Goal: Information Seeking & Learning: Learn about a topic

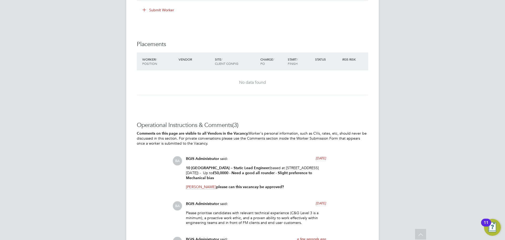
scroll to position [726, 0]
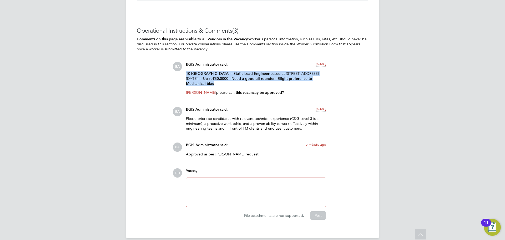
drag, startPoint x: 220, startPoint y: 78, endPoint x: 182, endPoint y: 65, distance: 40.2
click at [182, 65] on div "BA BGIS Administrator said: 5 days ago 10 New Burlington – Static Lead Engineer…" at bounding box center [271, 80] width 196 height 37
copy p "10 New Burlington – Static Lead Engineer (based at 10 new Burlington Street Lon…"
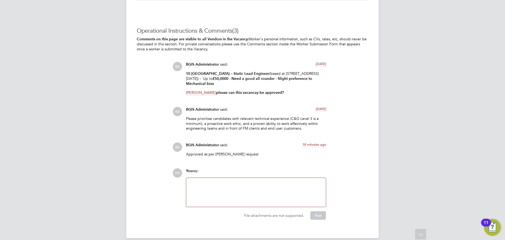
click at [231, 181] on div at bounding box center [256, 192] width 133 height 23
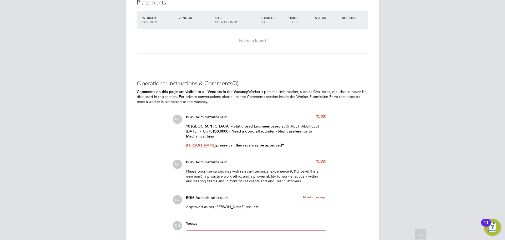
scroll to position [647, 0]
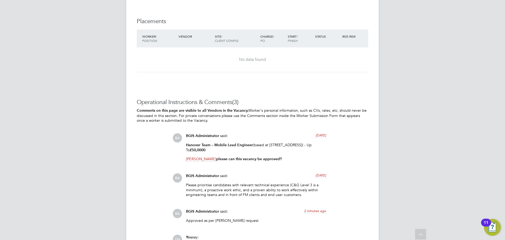
scroll to position [711, 0]
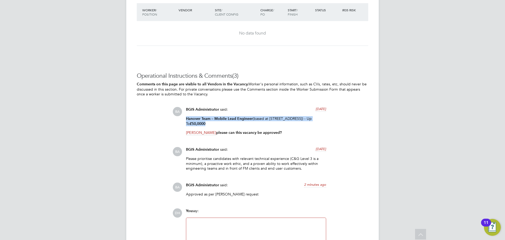
drag, startPoint x: 186, startPoint y: 118, endPoint x: 240, endPoint y: 123, distance: 54.2
click at [240, 123] on p "Hanover Team – Mobile Lead Engineer (based at 12 little Portland Street London …" at bounding box center [256, 121] width 140 height 10
copy p "Hanover Team – Mobile Lead Engineer (based at 12 little Portland Street London …"
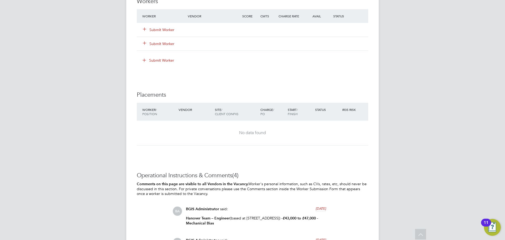
scroll to position [842, 0]
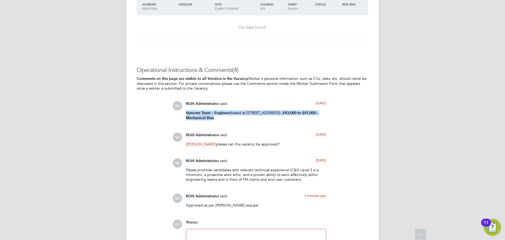
drag, startPoint x: 254, startPoint y: 123, endPoint x: 182, endPoint y: 118, distance: 72.0
click at [182, 118] on div "BA BGIS Administrator said: 5 days ago Hanover Team – Engineer (based at 12 lit…" at bounding box center [271, 112] width 196 height 23
copy p "Hanover Team – Engineer (based at 12 little Portland Street London W1W 8BJ) - £…"
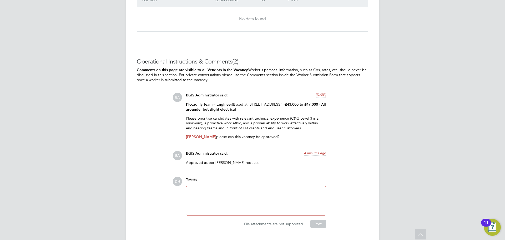
scroll to position [857, 0]
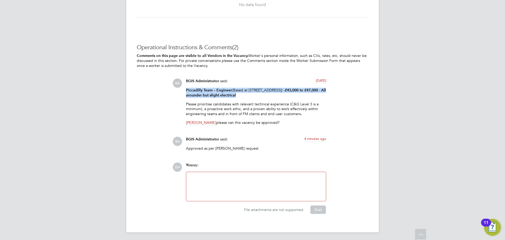
drag, startPoint x: 265, startPoint y: 97, endPoint x: 183, endPoint y: 91, distance: 82.1
click at [183, 91] on div "BA BGIS Administrator said: [DATE] Piccadilly Team – Engineer (Based at [STREET…" at bounding box center [271, 103] width 196 height 50
copy p "Piccadilly Team – Engineer (Based at [STREET_ADDRESS]) - £43,000 to £47,000 - A…"
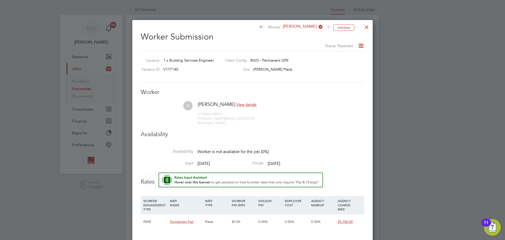
click at [365, 28] on div at bounding box center [366, 25] width 9 height 9
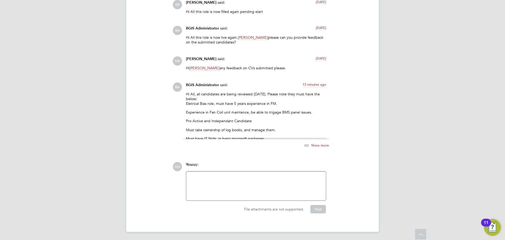
click at [325, 147] on span "Show more" at bounding box center [320, 145] width 18 height 4
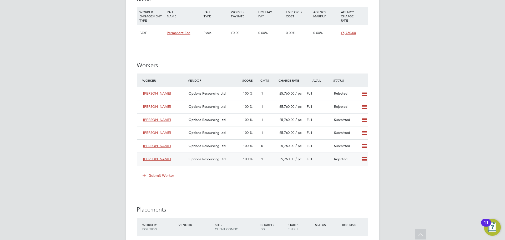
click at [226, 157] on div "Options Resourcing Ltd" at bounding box center [214, 159] width 54 height 9
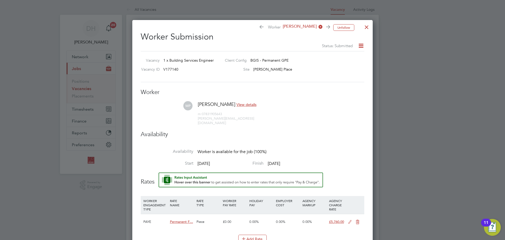
click at [365, 30] on div at bounding box center [366, 25] width 9 height 9
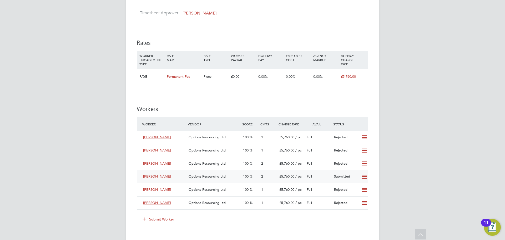
click at [197, 176] on span "Options Resourcing Ltd" at bounding box center [207, 176] width 37 height 4
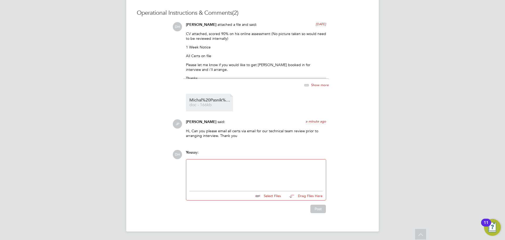
click at [208, 105] on span "doc - 166kb" at bounding box center [211, 105] width 42 height 4
